Goal: Transaction & Acquisition: Purchase product/service

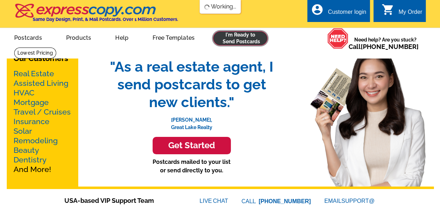
click at [237, 37] on link at bounding box center [240, 38] width 54 height 14
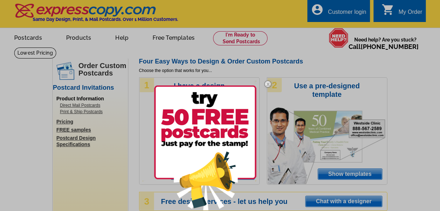
click at [266, 84] on img at bounding box center [267, 84] width 21 height 21
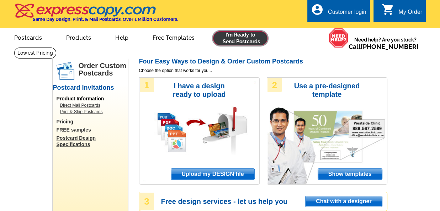
click at [232, 42] on link at bounding box center [240, 38] width 54 height 14
click at [239, 42] on link at bounding box center [240, 38] width 54 height 14
click at [243, 39] on link at bounding box center [240, 38] width 54 height 14
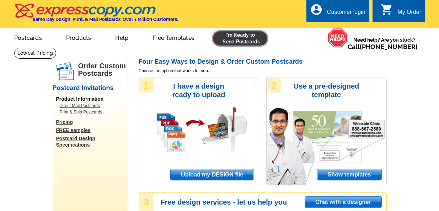
click at [236, 39] on link at bounding box center [240, 38] width 54 height 14
click at [207, 173] on span "Upload my DESIGN file" at bounding box center [212, 174] width 83 height 11
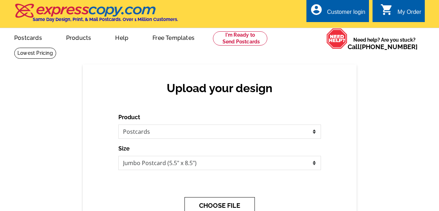
click at [222, 208] on button "CHOOSE FILE" at bounding box center [219, 205] width 70 height 17
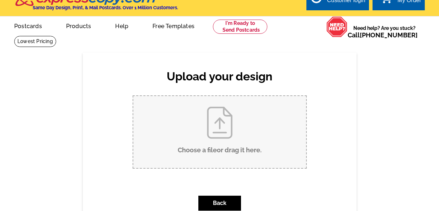
scroll to position [14, 0]
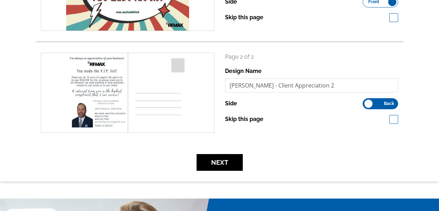
scroll to position [169, 0]
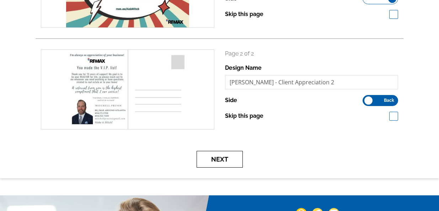
click at [215, 163] on button "Next" at bounding box center [219, 159] width 46 height 17
click at [219, 159] on button "Next" at bounding box center [219, 159] width 46 height 17
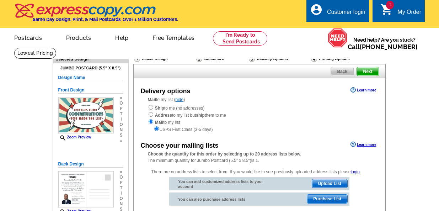
click at [150, 106] on div "Ship to me (no addresses) Address to my list but ship them to me Mail to my lis…" at bounding box center [259, 118] width 223 height 28
click at [150, 107] on input "radio" at bounding box center [151, 107] width 5 height 5
radio input "true"
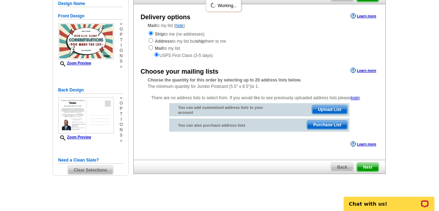
scroll to position [75, 0]
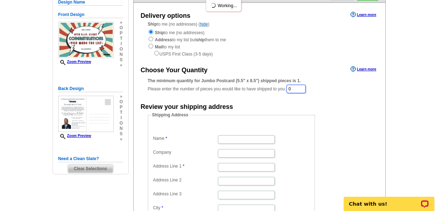
drag, startPoint x: 299, startPoint y: 86, endPoint x: 279, endPoint y: 83, distance: 20.8
click at [279, 83] on div "The minimum quantity for Jumbo Postcard (5.5" x 8.5") shipped pieces is 1. Plea…" at bounding box center [259, 85] width 223 height 16
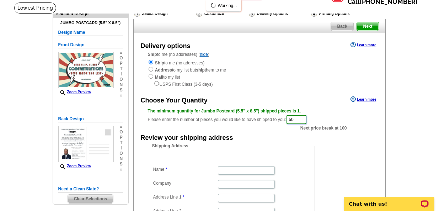
scroll to position [45, 0]
type input "50"
click at [269, 136] on div "Review your shipping address" at bounding box center [260, 137] width 252 height 11
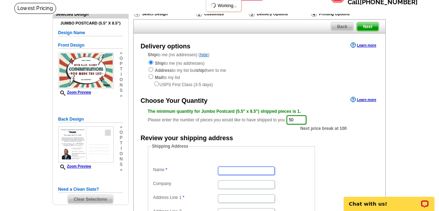
click at [243, 174] on input "Name" at bounding box center [246, 170] width 57 height 9
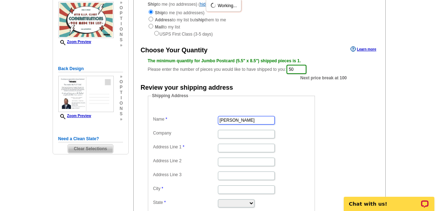
scroll to position [96, 0]
type input "[PERSON_NAME]"
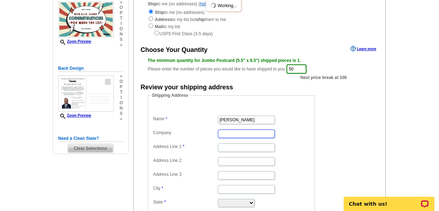
click at [225, 133] on input "Company" at bounding box center [246, 133] width 57 height 9
type input "REMAX Around [GEOGRAPHIC_DATA]"
click at [239, 147] on input "Address Line 1" at bounding box center [246, 147] width 57 height 9
type input "4312 Robinson St"
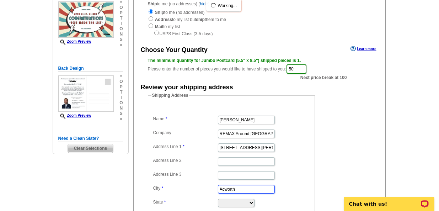
type input "Acworth"
select select "GA"
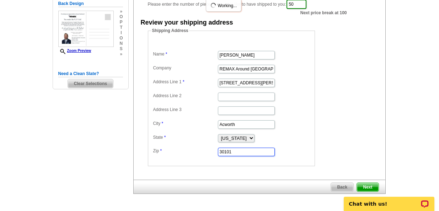
scroll to position [160, 0]
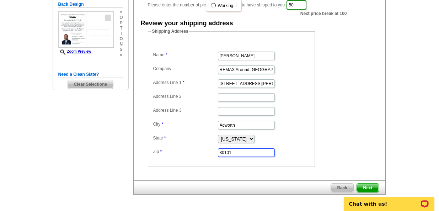
type input "30101"
click at [366, 189] on body "Chat with us!" at bounding box center [389, 199] width 100 height 22
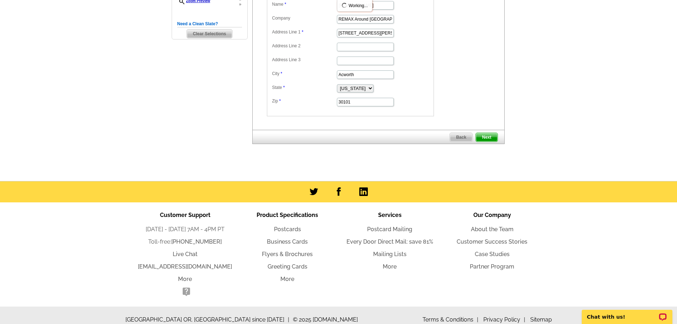
scroll to position [220, 0]
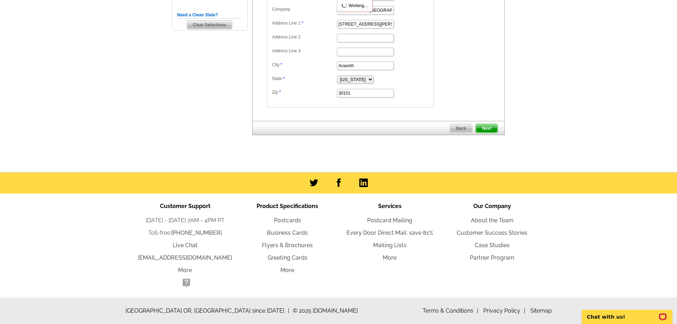
click at [438, 128] on span "Next" at bounding box center [486, 128] width 21 height 9
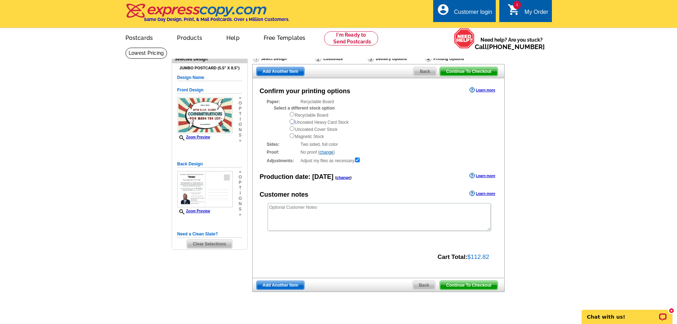
click at [291, 121] on input "radio" at bounding box center [292, 121] width 5 height 5
radio input "true"
click at [464, 287] on span "Continue To Checkout" at bounding box center [468, 285] width 57 height 9
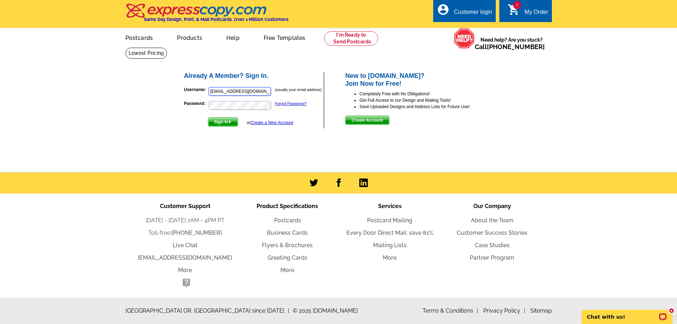
type input "[EMAIL_ADDRESS][DOMAIN_NAME]"
click at [226, 122] on span "Sign In" at bounding box center [222, 122] width 29 height 9
